Goal: Information Seeking & Learning: Learn about a topic

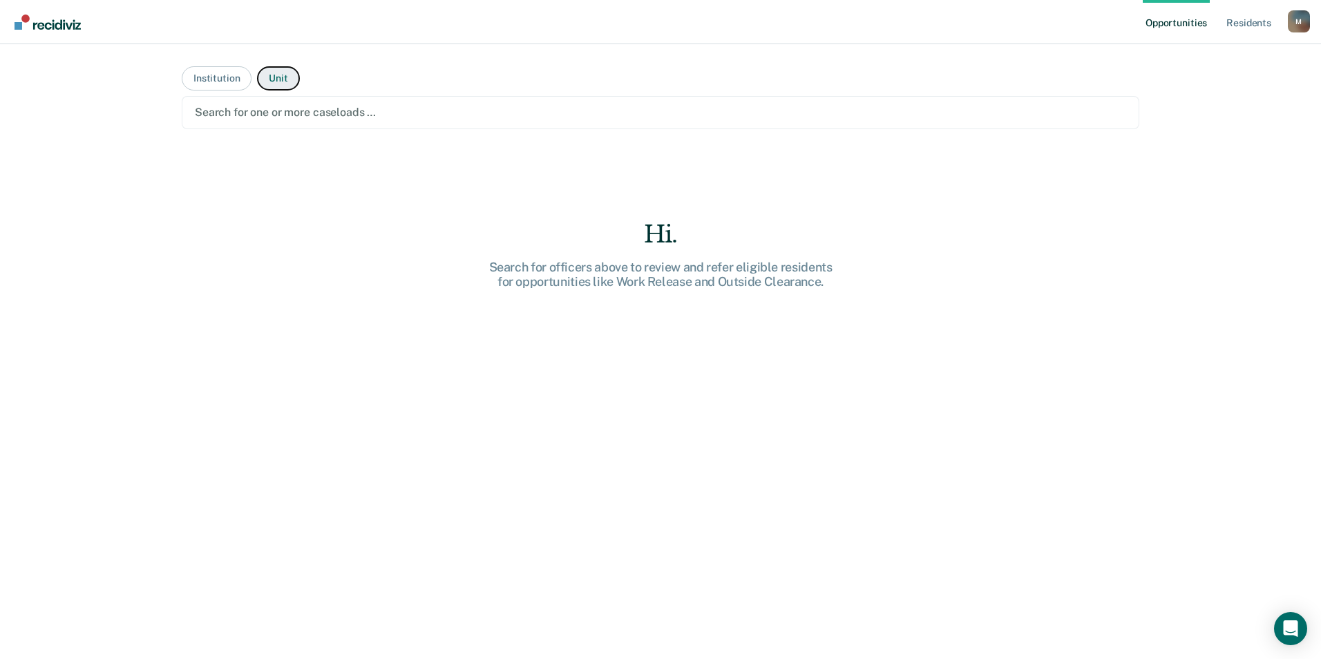
click at [284, 77] on button "Unit" at bounding box center [278, 78] width 42 height 24
click at [232, 75] on button "Institution" at bounding box center [217, 78] width 70 height 24
click at [289, 79] on button "Unit" at bounding box center [278, 78] width 42 height 24
click at [346, 109] on div at bounding box center [661, 112] width 932 height 16
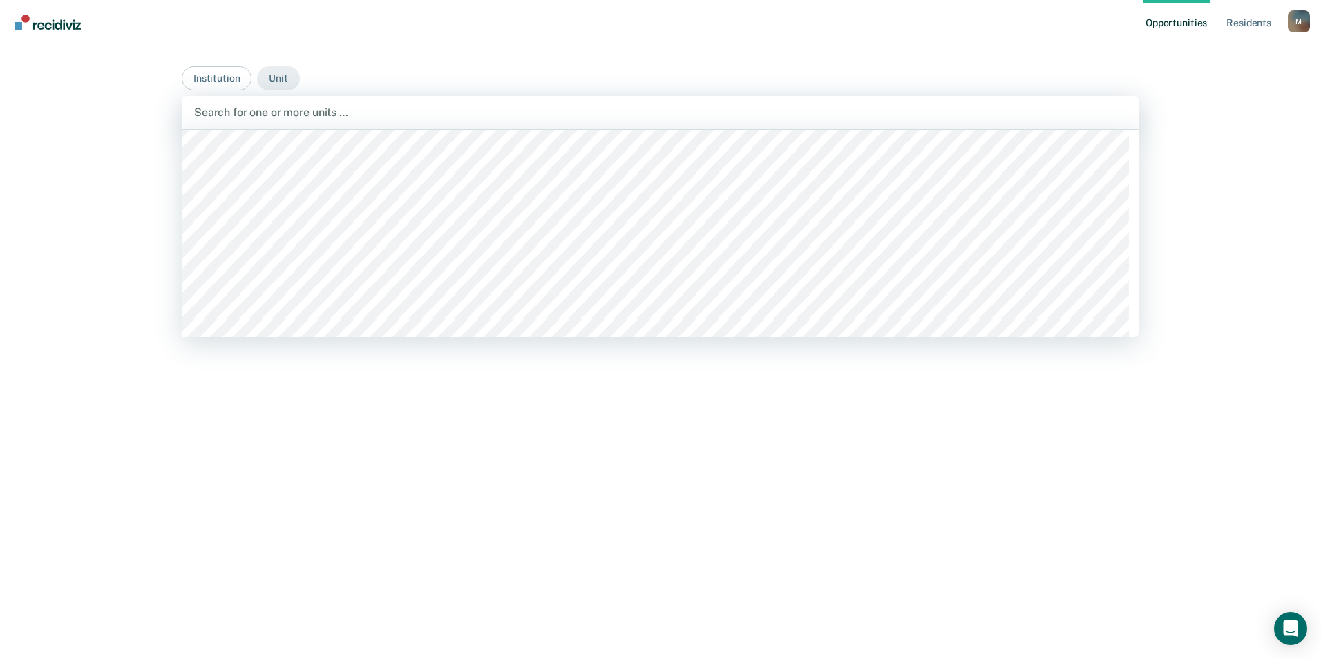
scroll to position [10437, 0]
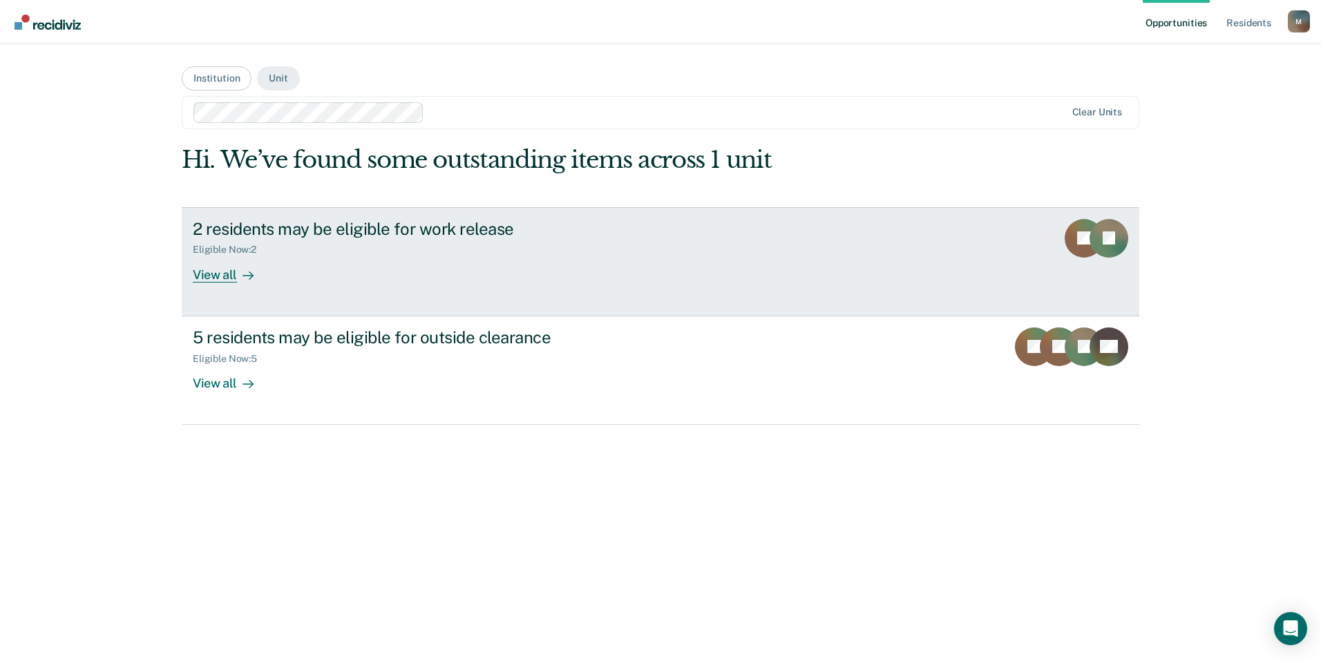
click at [214, 276] on div "View all" at bounding box center [231, 269] width 77 height 27
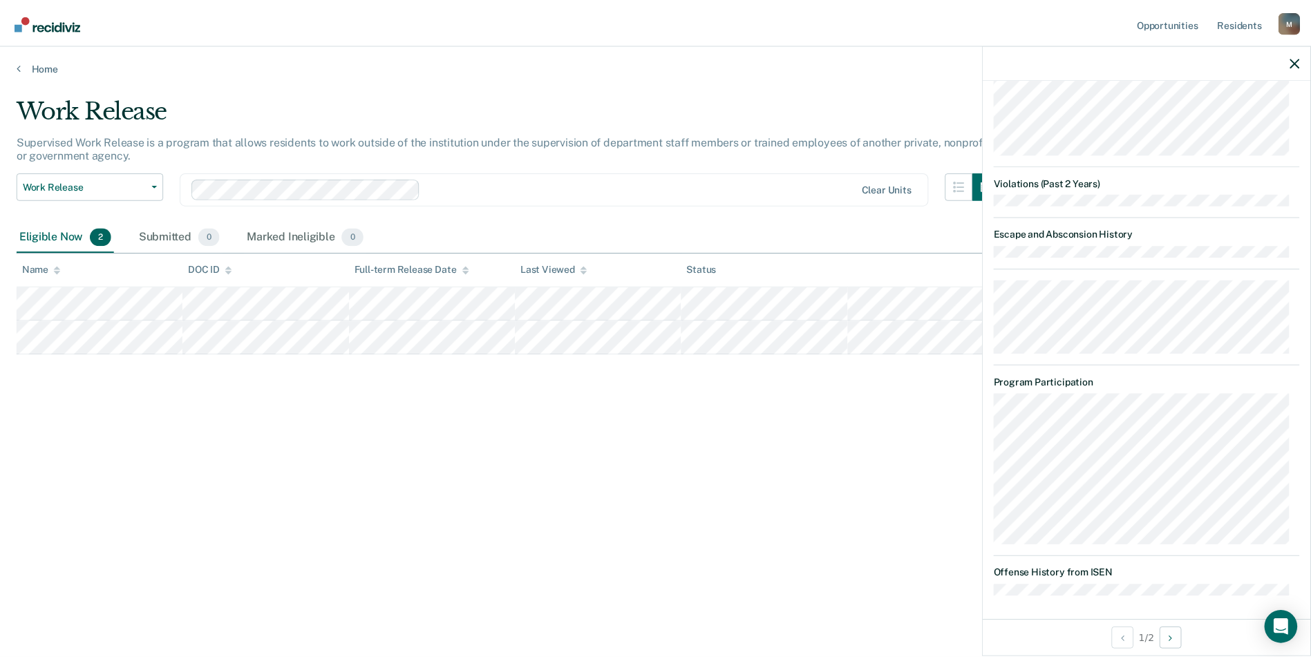
scroll to position [1247, 0]
drag, startPoint x: 813, startPoint y: 557, endPoint x: 736, endPoint y: 504, distance: 93.4
click at [813, 556] on div "Work Release Supervised Work Release is a program that allows residents to work…" at bounding box center [661, 347] width 1288 height 505
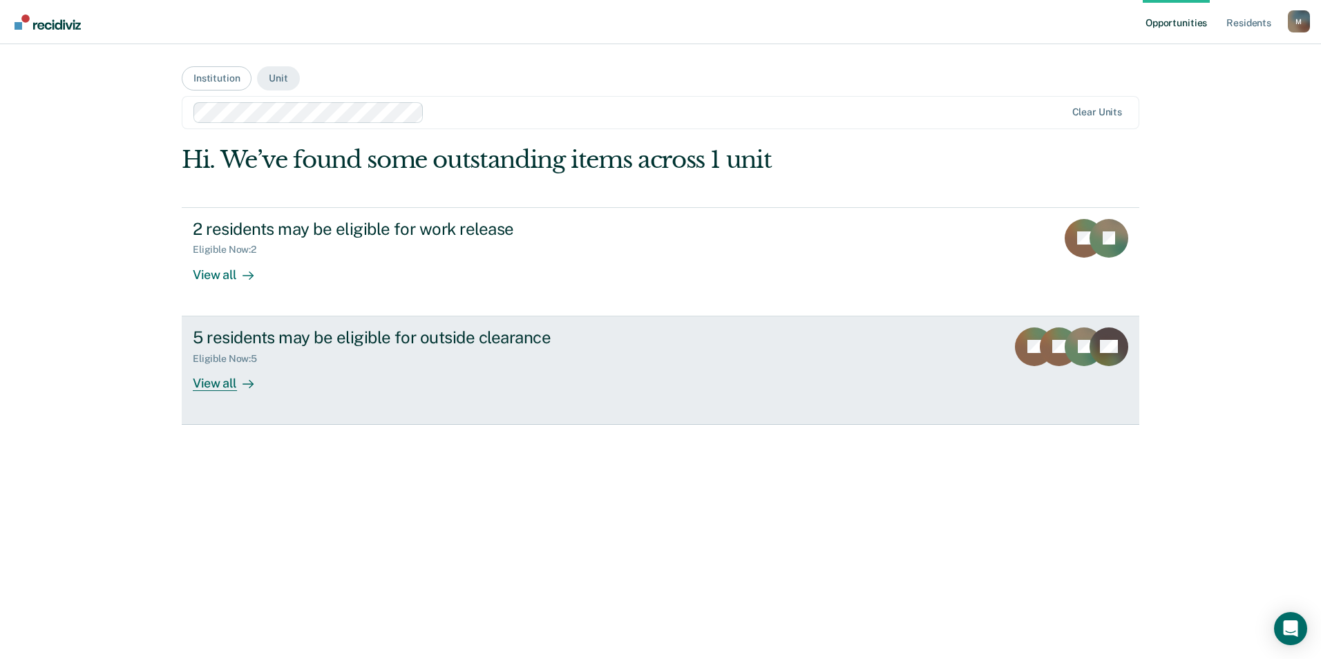
click at [218, 386] on div "View all" at bounding box center [231, 377] width 77 height 27
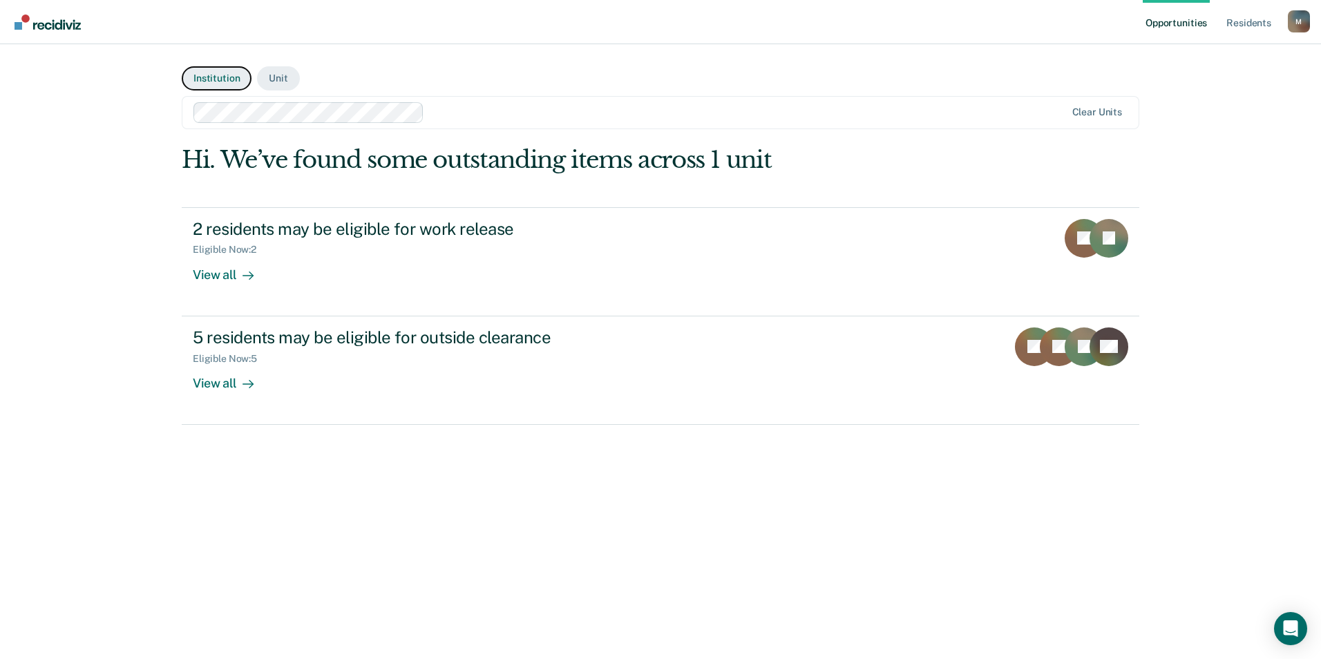
click at [234, 77] on button "Institution" at bounding box center [217, 78] width 70 height 24
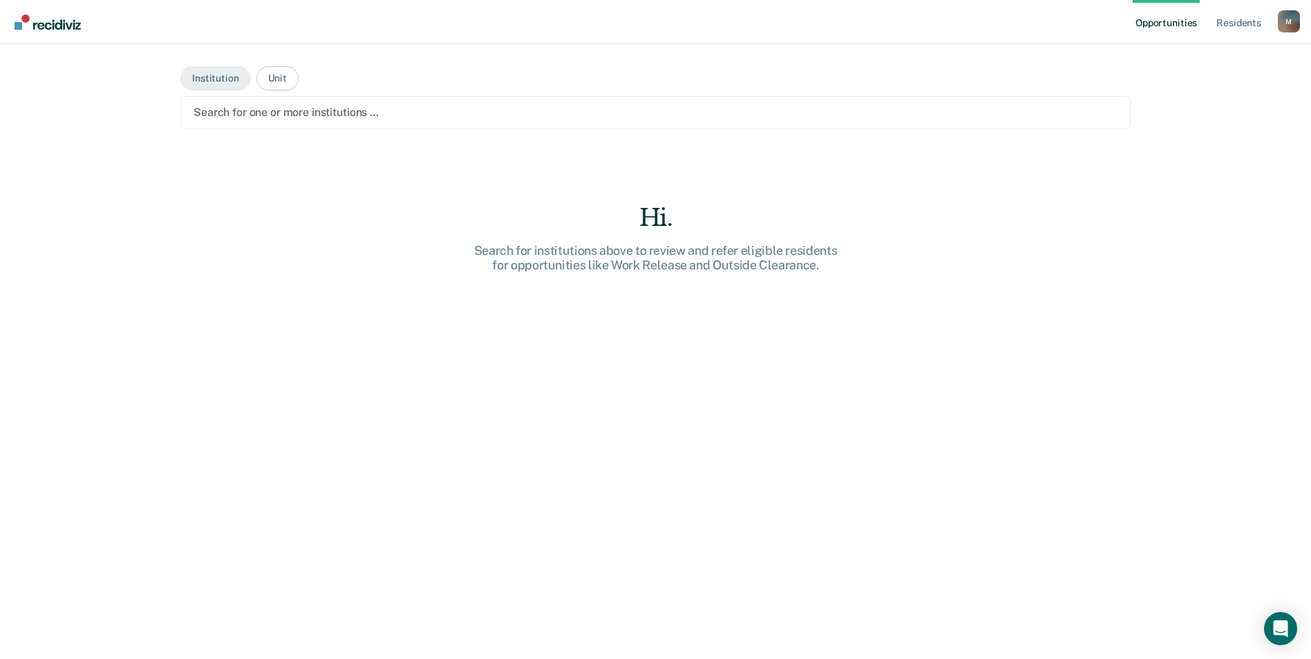
click at [276, 106] on div at bounding box center [656, 112] width 924 height 16
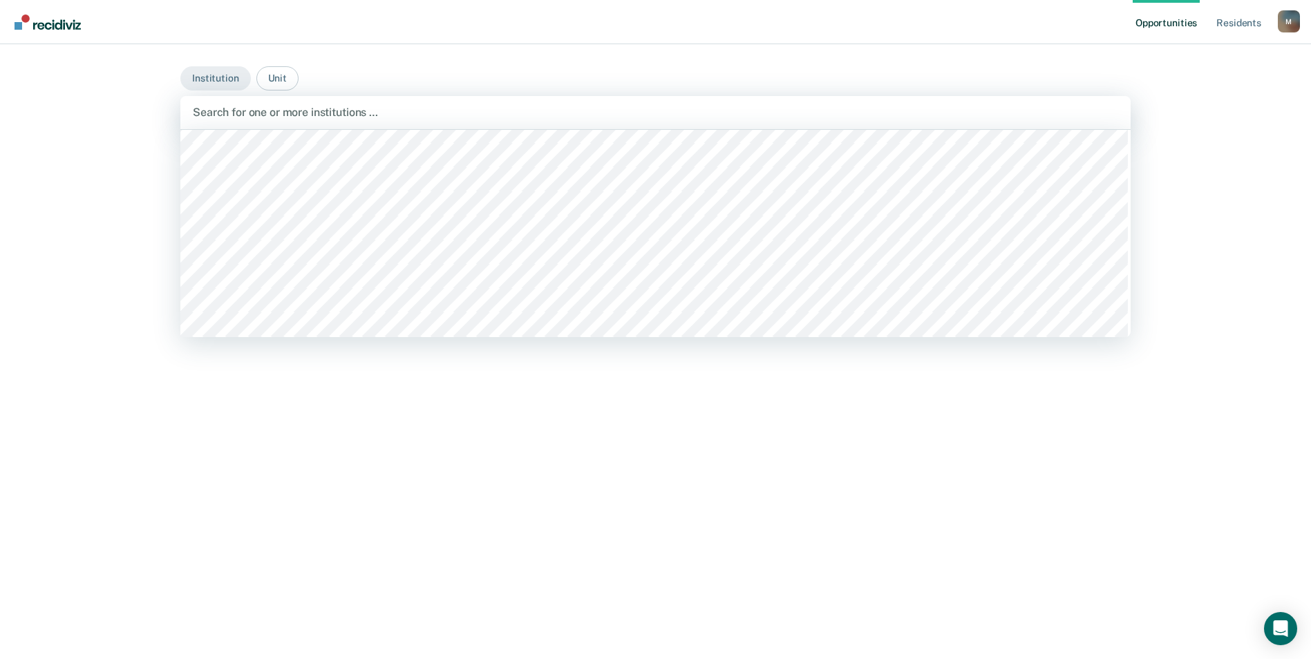
scroll to position [2073, 0]
click at [265, 78] on button "Unit" at bounding box center [277, 78] width 42 height 24
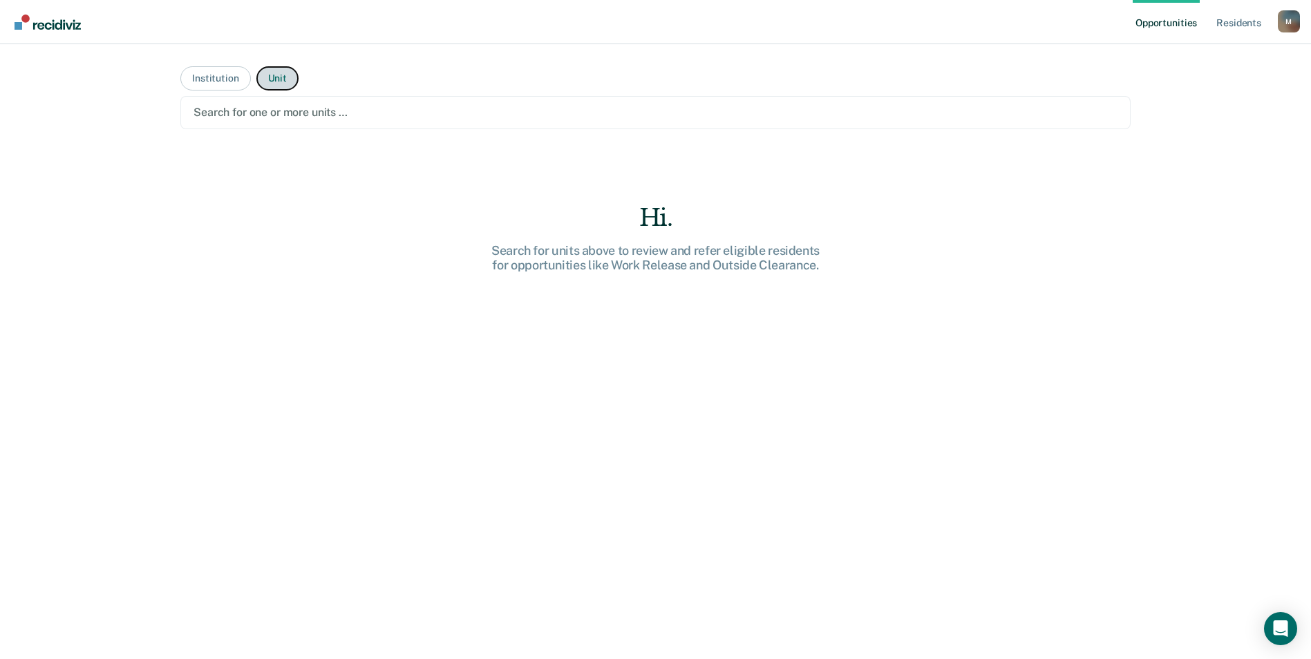
scroll to position [49, 0]
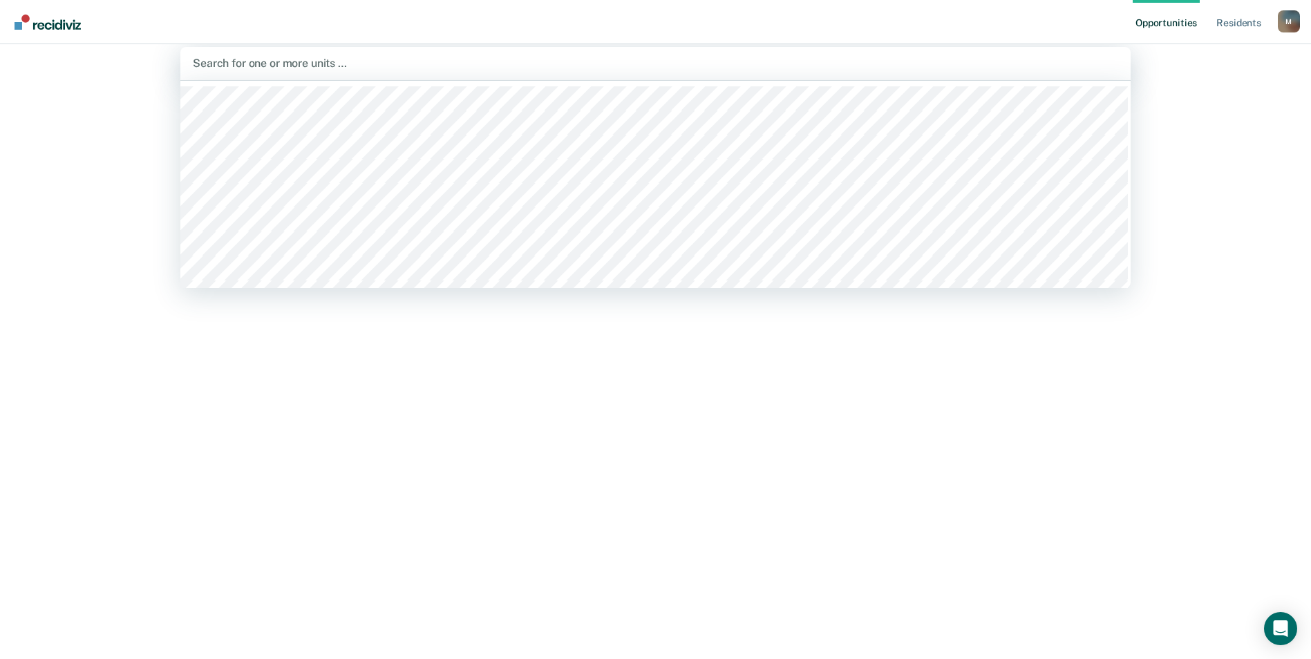
click at [326, 66] on div at bounding box center [655, 63] width 925 height 16
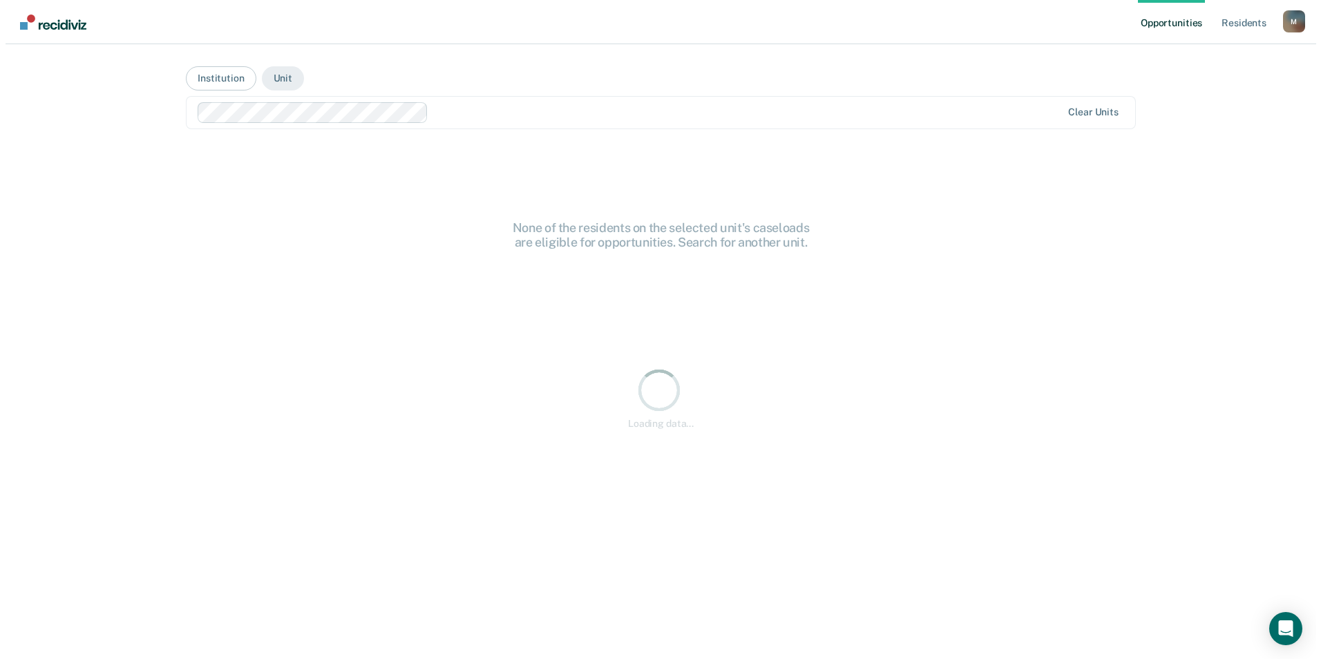
scroll to position [0, 0]
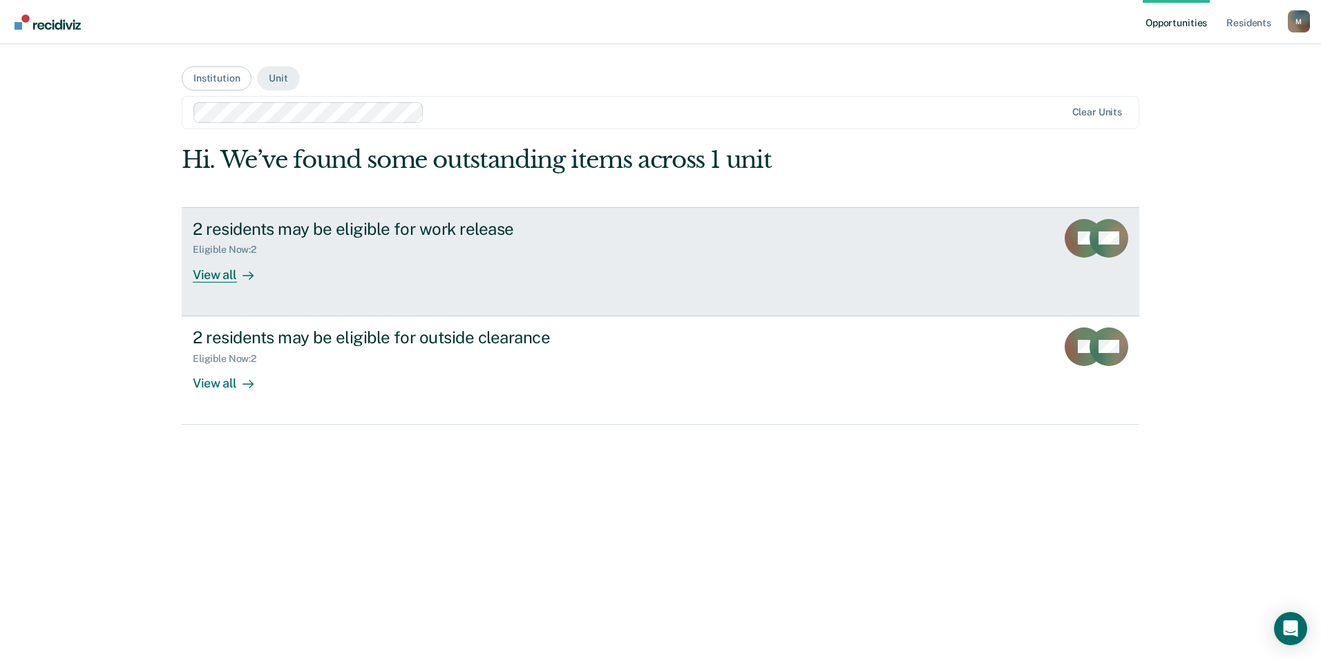
click at [216, 272] on div "View all" at bounding box center [231, 269] width 77 height 27
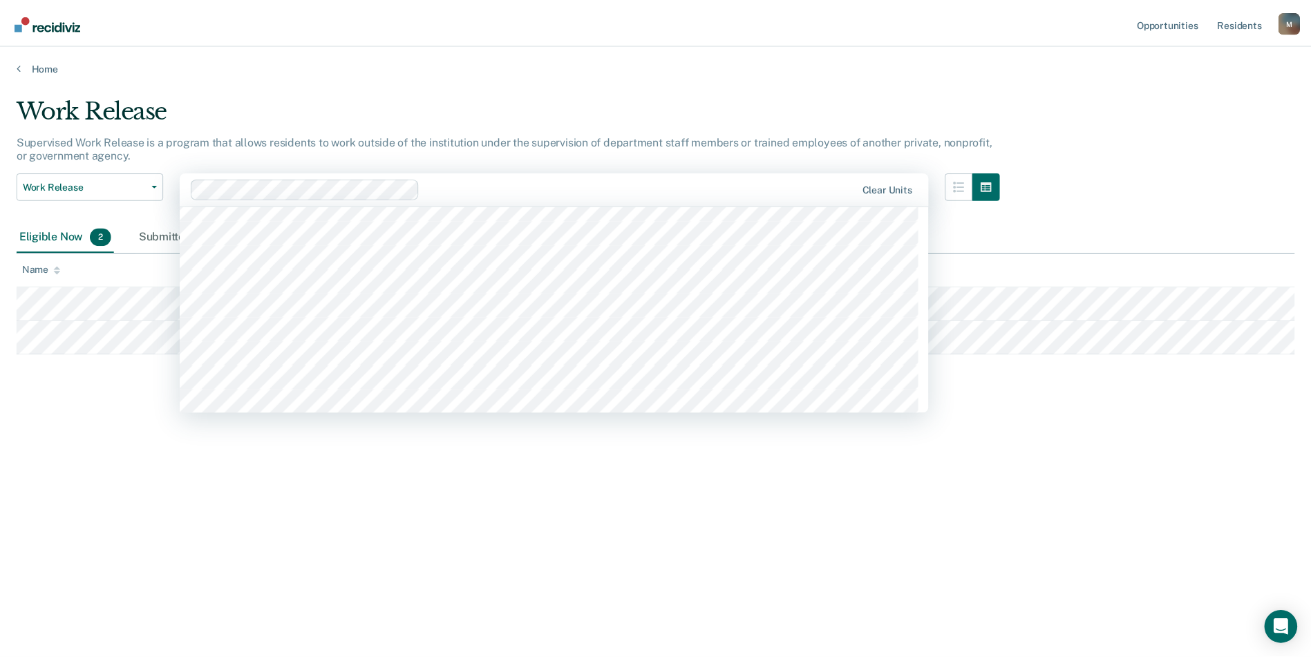
scroll to position [10473, 0]
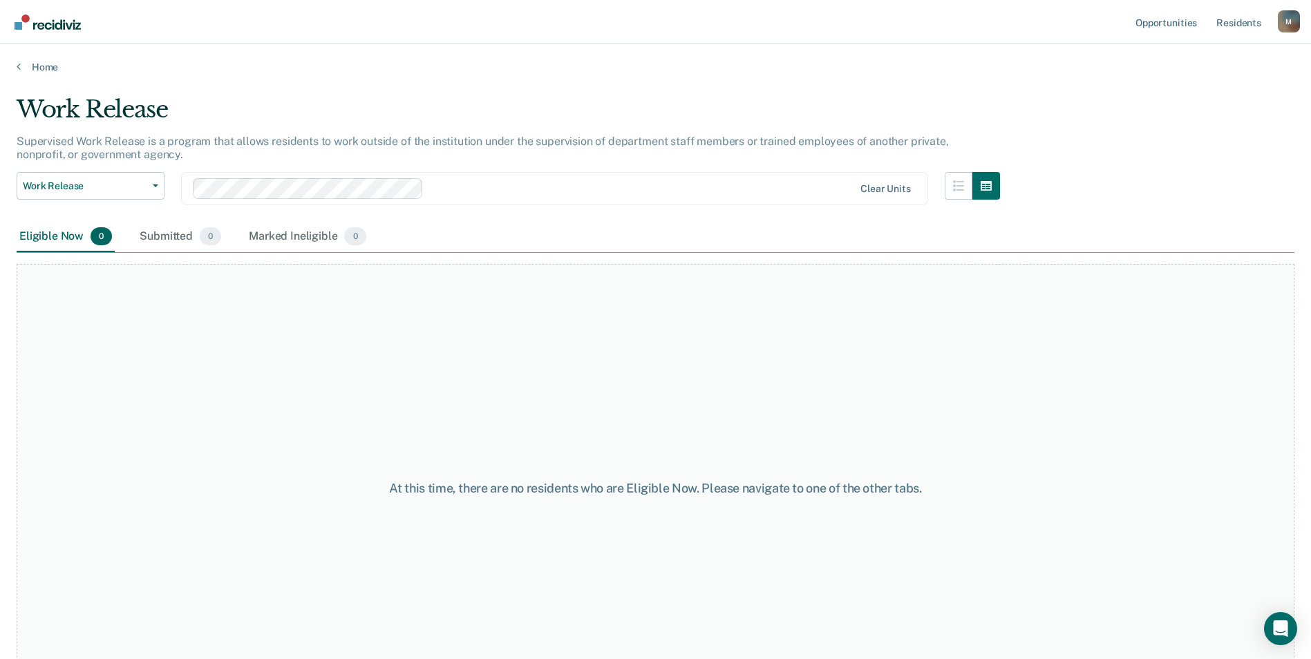
click at [462, 187] on div at bounding box center [641, 188] width 424 height 16
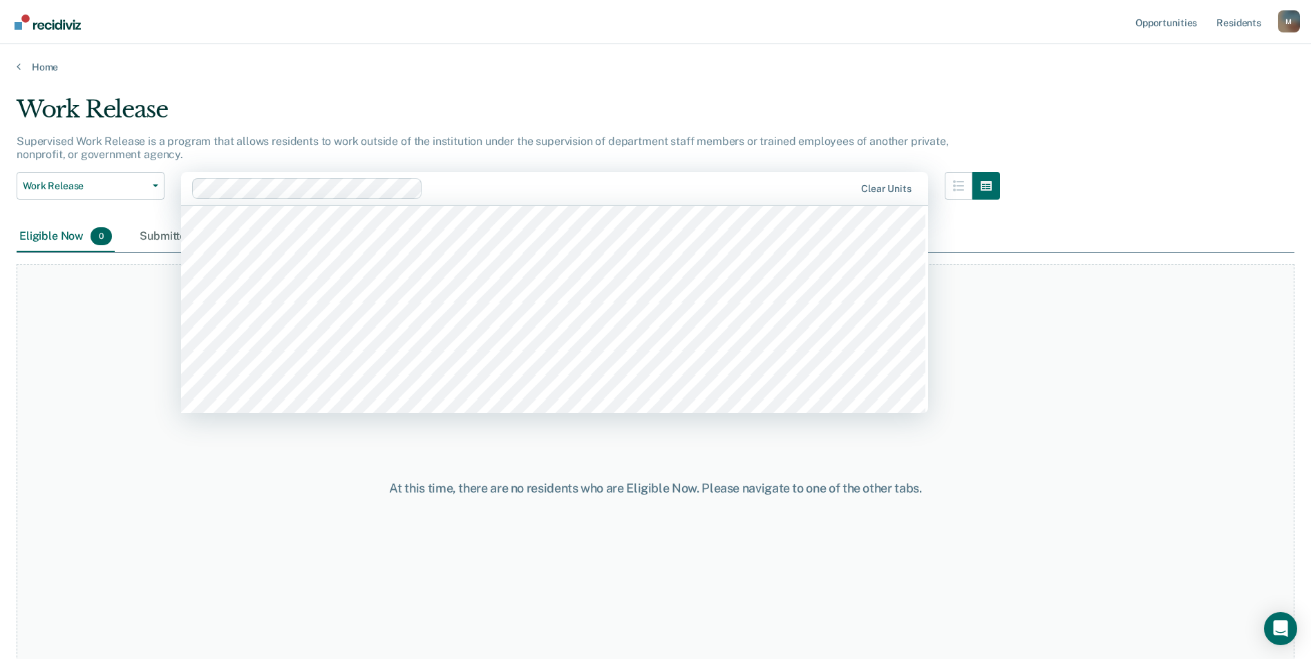
scroll to position [10585, 0]
